Goal: Information Seeking & Learning: Learn about a topic

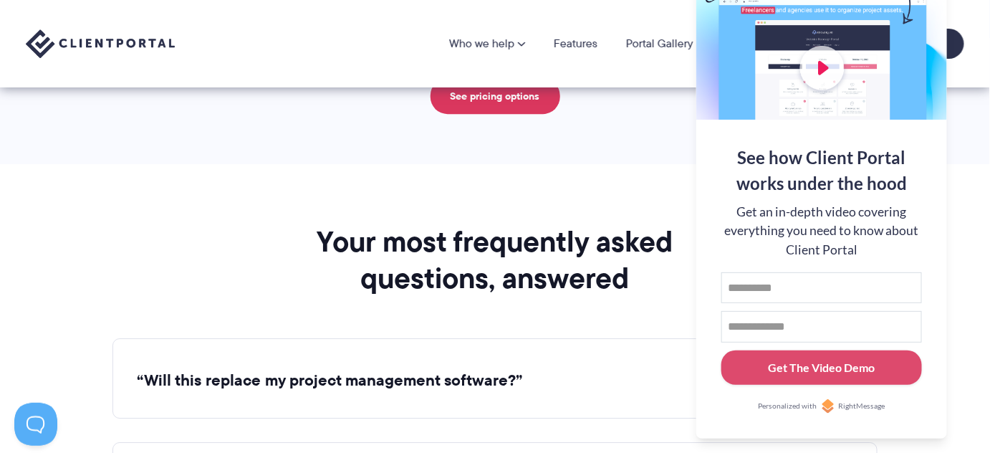
scroll to position [5016, 0]
click at [615, 166] on section "Your most frequently asked questions, answered “Will this replace my project ma…" at bounding box center [495, 446] width 990 height 565
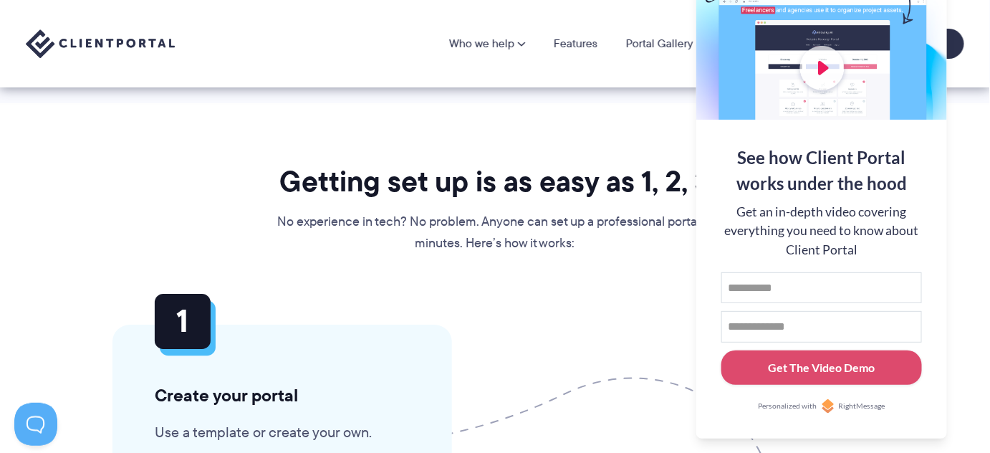
scroll to position [3191, 0]
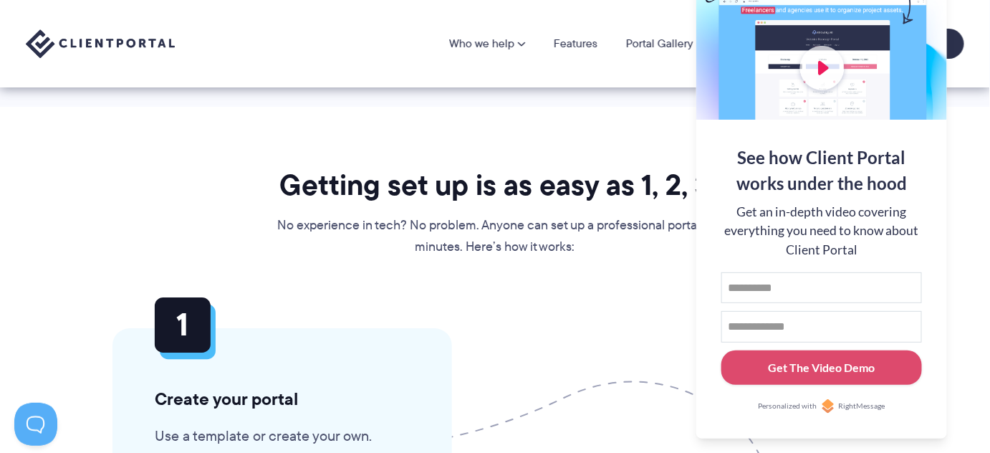
drag, startPoint x: 939, startPoint y: 16, endPoint x: 933, endPoint y: 42, distance: 27.1
click at [933, 42] on div at bounding box center [821, 26] width 251 height 186
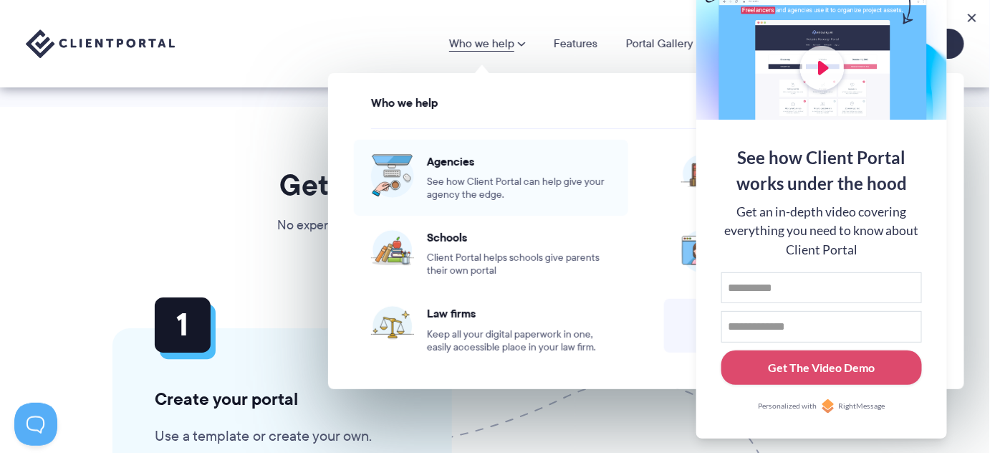
click at [509, 186] on span "See how Client Portal can help give your agency the edge." at bounding box center [519, 189] width 184 height 26
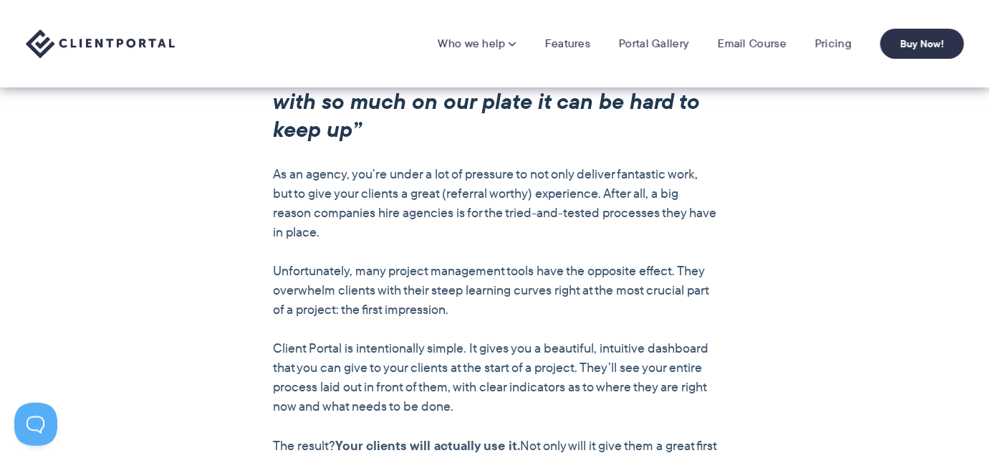
scroll to position [901, 0]
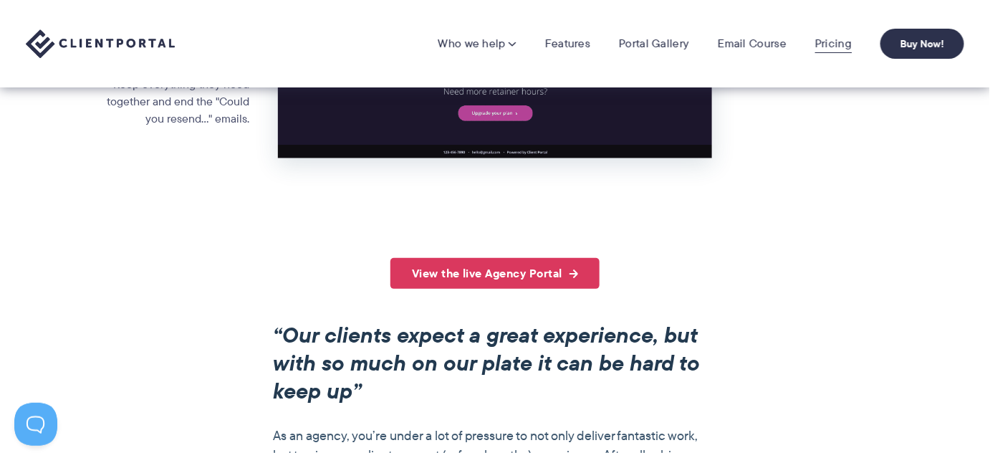
click at [833, 42] on link "Pricing" at bounding box center [833, 44] width 37 height 14
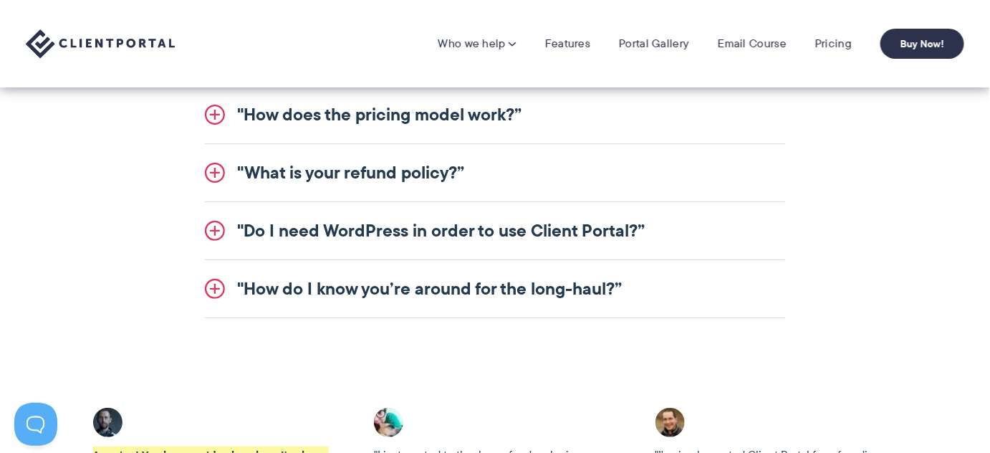
scroll to position [1563, 0]
